Goal: Find specific page/section: Find specific page/section

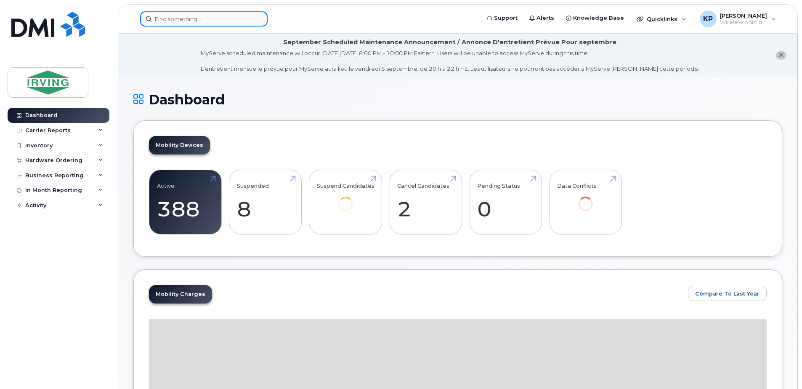
click at [185, 24] on input at bounding box center [203, 18] width 127 height 15
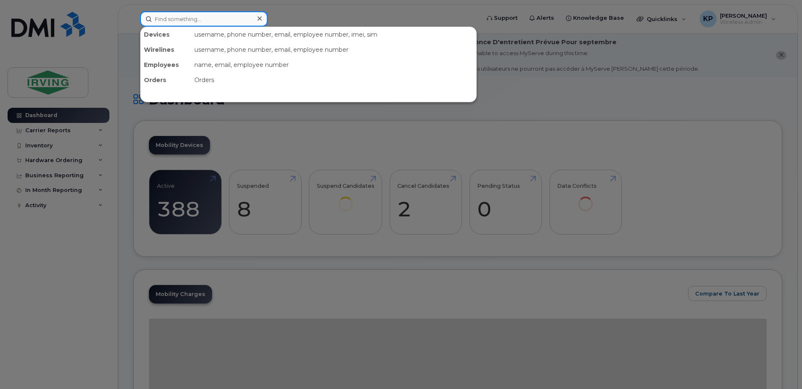
paste input "[PHONE_NUMBER]"
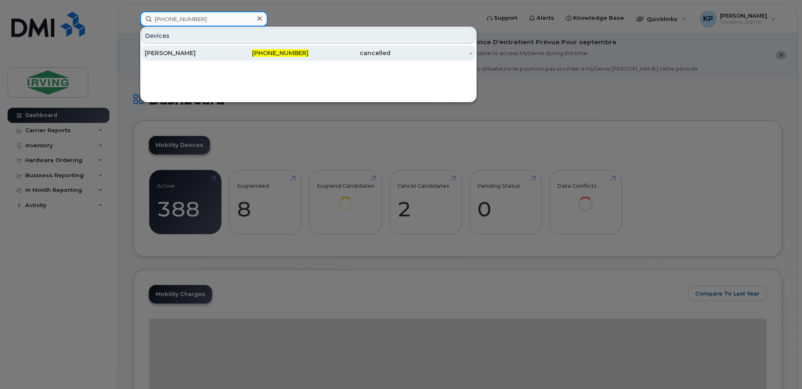
type input "[PHONE_NUMBER]"
click at [203, 58] on div "[PERSON_NAME]" at bounding box center [186, 52] width 82 height 15
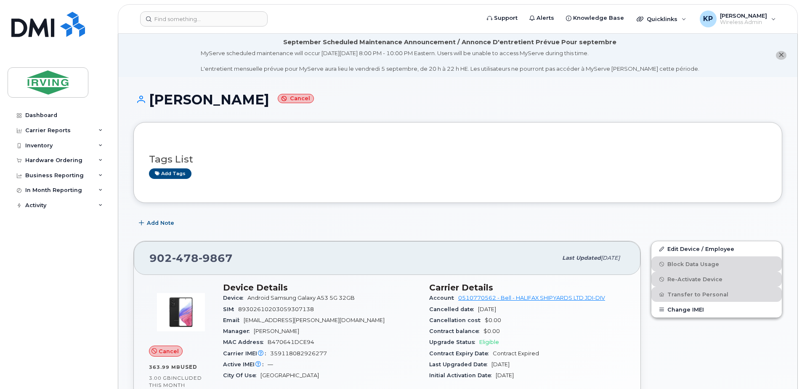
click at [228, 215] on div "Add Note" at bounding box center [457, 222] width 649 height 15
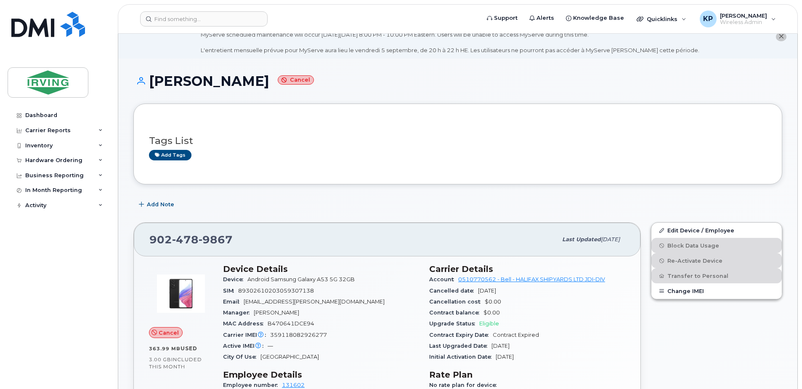
drag, startPoint x: 802, startPoint y: 91, endPoint x: 798, endPoint y: 127, distance: 35.9
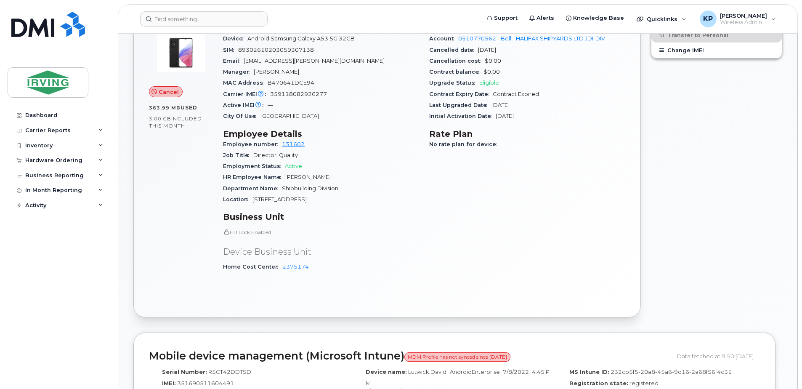
scroll to position [260, 0]
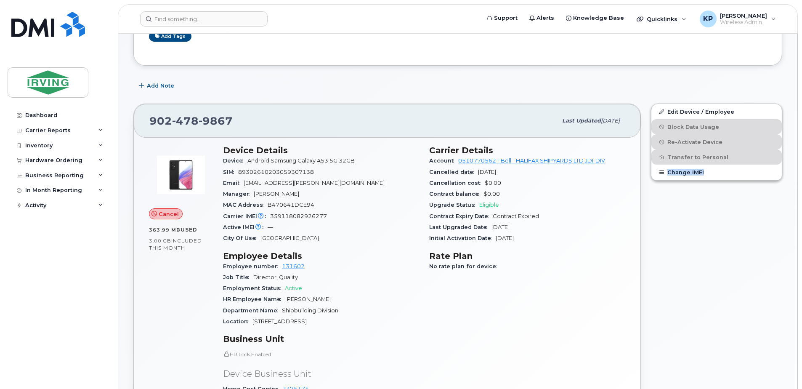
scroll to position [133, 0]
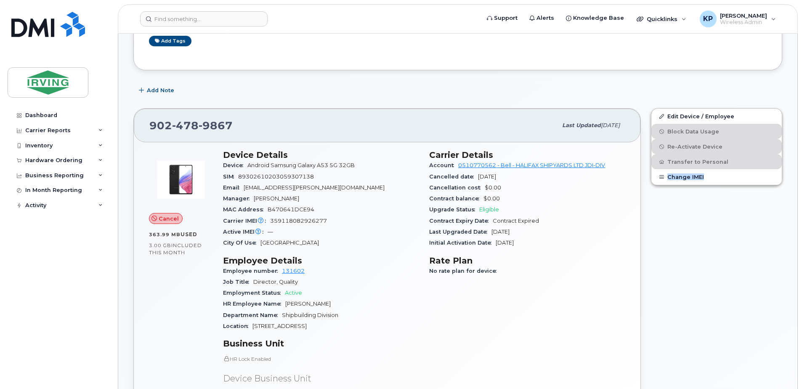
click at [496, 177] on span "Jul 27, 2022" at bounding box center [487, 176] width 18 height 6
drag, startPoint x: 510, startPoint y: 177, endPoint x: 488, endPoint y: 178, distance: 21.9
click at [488, 178] on span "Jul 27, 2022" at bounding box center [487, 176] width 18 height 6
click at [223, 22] on input at bounding box center [203, 18] width 127 height 15
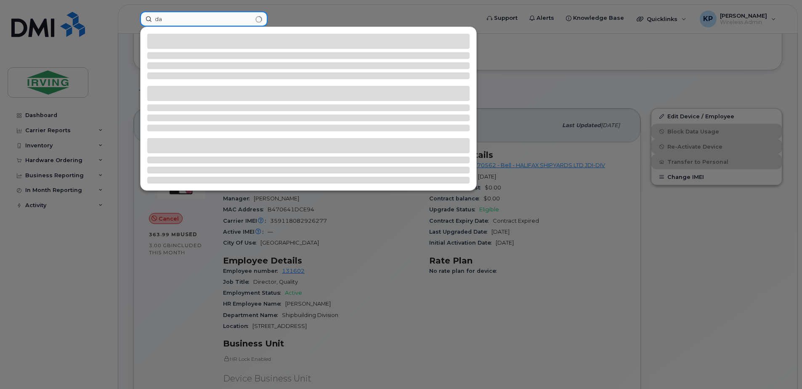
type input "d"
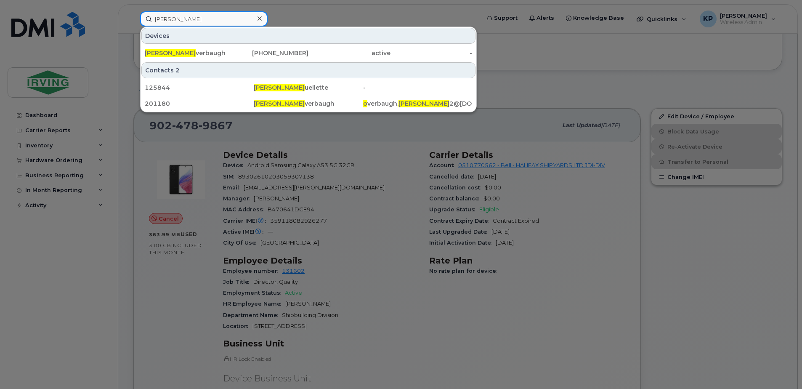
type input "karen o"
click at [364, 189] on div at bounding box center [401, 194] width 802 height 389
